Goal: Task Accomplishment & Management: Manage account settings

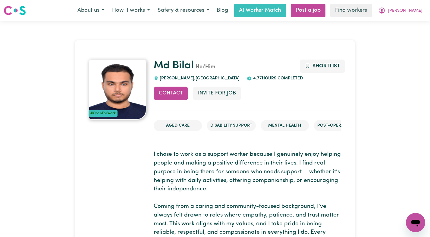
click at [414, 17] on div "Menu About us How it works Safety & resources Blog AI Worker Match Post a job F…" at bounding box center [215, 11] width 430 height 14
click at [413, 15] on button "[PERSON_NAME]" at bounding box center [400, 10] width 52 height 13
click at [405, 35] on link "Logout" at bounding box center [402, 34] width 48 height 11
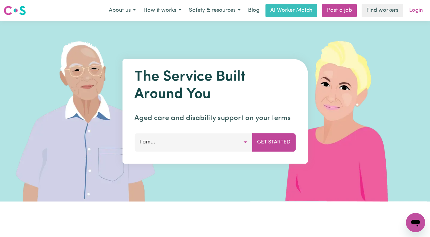
click at [412, 15] on link "Login" at bounding box center [415, 10] width 21 height 13
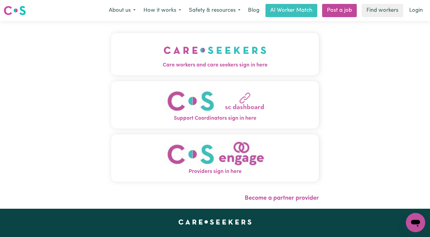
click at [201, 57] on img "Care workers and care seekers sign in here" at bounding box center [215, 50] width 103 height 22
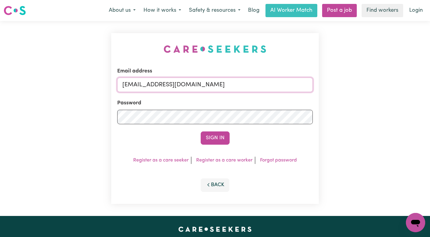
drag, startPoint x: 256, startPoint y: 83, endPoint x: 153, endPoint y: 86, distance: 102.7
click at [153, 86] on input "superuser~MartiCF@careseekers.com.au" at bounding box center [215, 85] width 196 height 14
paste input "EvelynCH"
type input "superuser~EvelynCH@careseekers.com.au"
click at [201, 132] on button "Sign In" at bounding box center [215, 138] width 29 height 13
